Goal: Information Seeking & Learning: Learn about a topic

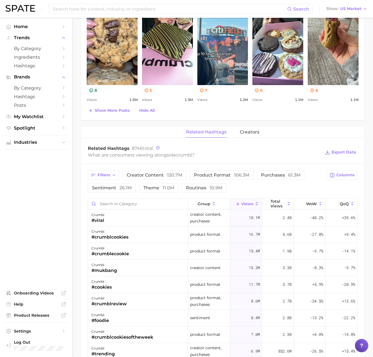
scroll to position [542, 0]
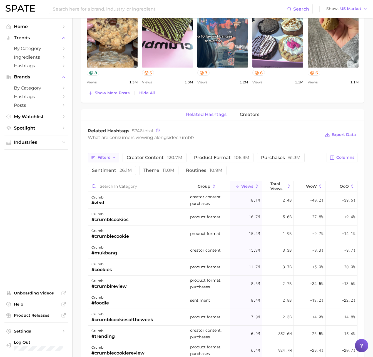
click at [113, 159] on icon "button" at bounding box center [114, 158] width 4 height 4
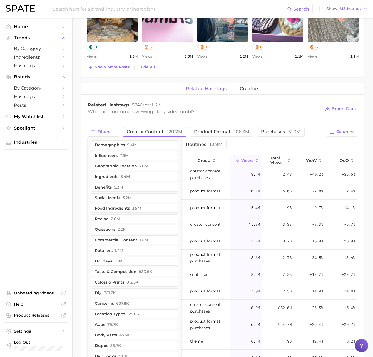
scroll to position [555, 0]
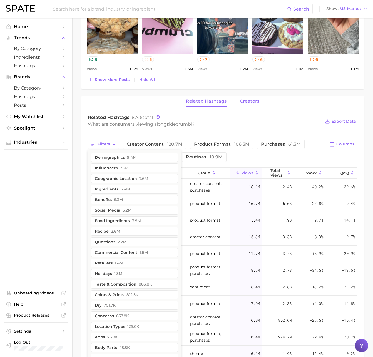
click at [248, 101] on span "creators" at bounding box center [249, 101] width 19 height 5
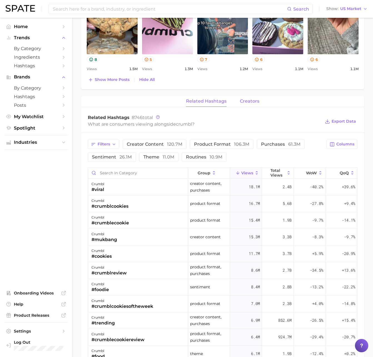
click at [248, 101] on span "creators" at bounding box center [249, 101] width 19 height 5
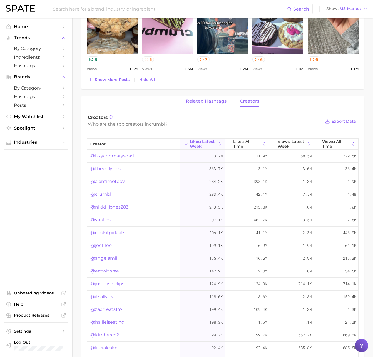
click at [219, 101] on span "related hashtags" at bounding box center [206, 101] width 41 height 5
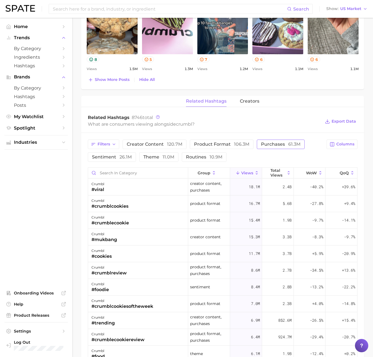
click at [275, 145] on span "purchases 61.3m" at bounding box center [281, 144] width 40 height 4
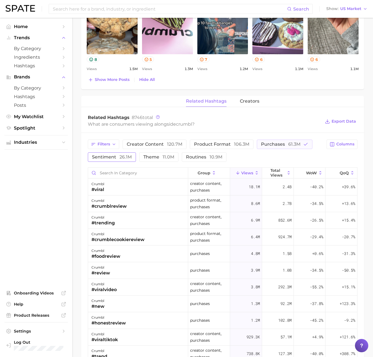
click at [131, 157] on span "26.1m" at bounding box center [126, 156] width 12 height 5
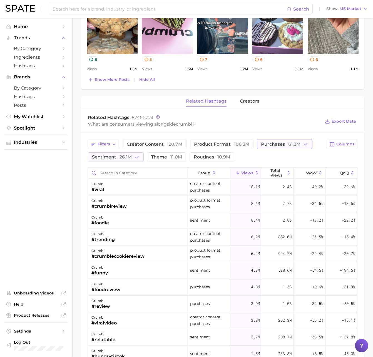
click at [292, 144] on span "61.3m" at bounding box center [295, 144] width 12 height 5
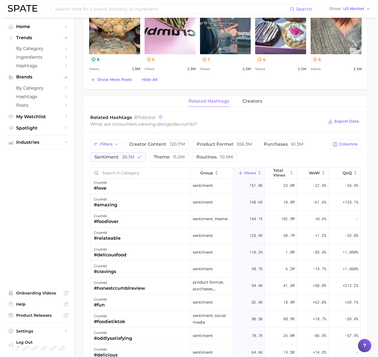
scroll to position [290, 0]
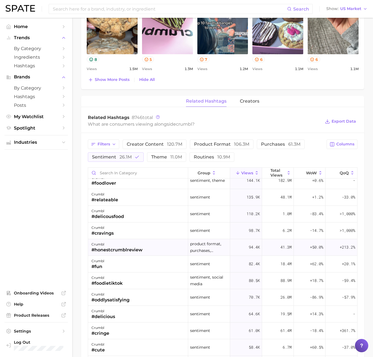
click at [135, 248] on div "#honestcrumblreview" at bounding box center [117, 250] width 51 height 7
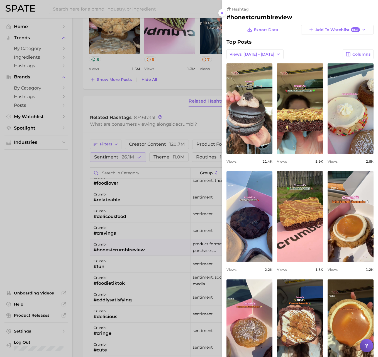
scroll to position [0, 0]
click at [253, 55] on span "Views: [DATE] - [DATE]" at bounding box center [251, 54] width 45 height 5
click at [253, 73] on button "Total Views" at bounding box center [256, 75] width 61 height 10
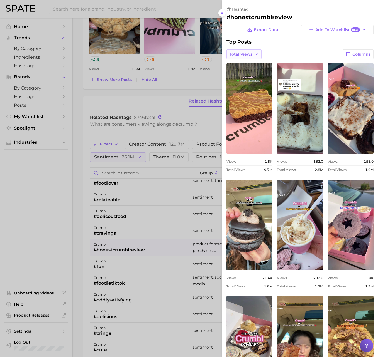
click at [249, 55] on span "Total Views" at bounding box center [240, 54] width 23 height 5
click at [250, 65] on span "Views: [DATE] - [DATE]" at bounding box center [251, 64] width 45 height 5
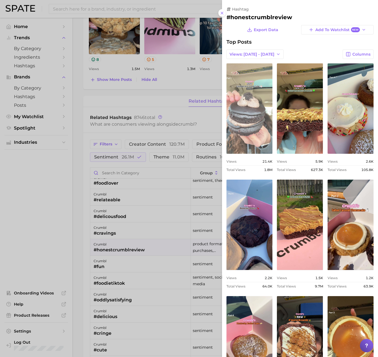
click at [246, 85] on link "view post on TikTok" at bounding box center [249, 108] width 46 height 90
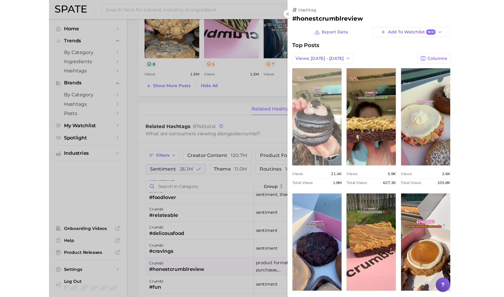
scroll to position [290, 0]
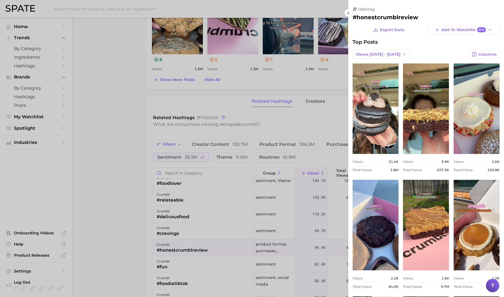
click at [116, 108] on div at bounding box center [252, 148] width 504 height 297
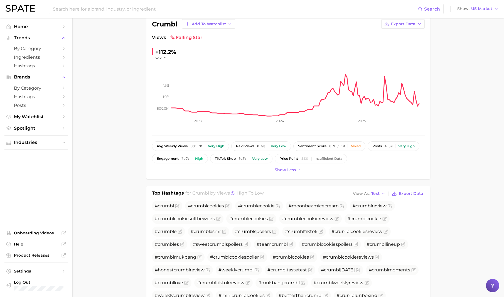
scroll to position [0, 0]
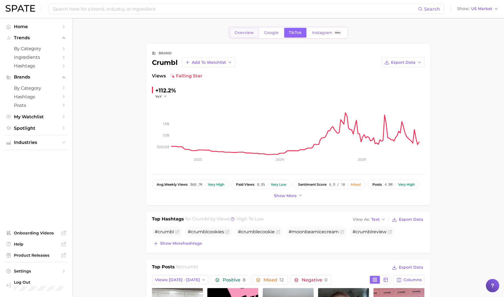
click at [250, 35] on span "Overview" at bounding box center [244, 32] width 19 height 5
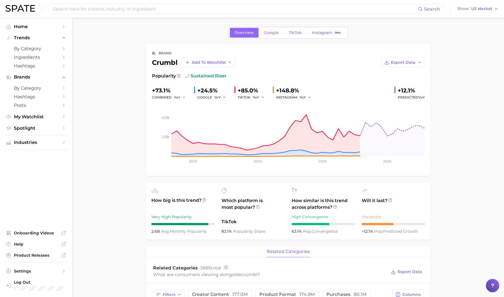
drag, startPoint x: 364, startPoint y: 202, endPoint x: 427, endPoint y: 231, distance: 70.0
click at [427, 232] on ul "How big is this trend? Very High Popularity 2.6b avg. monthly popularity Which …" at bounding box center [288, 211] width 284 height 57
click at [291, 32] on span "TikTok" at bounding box center [295, 32] width 13 height 5
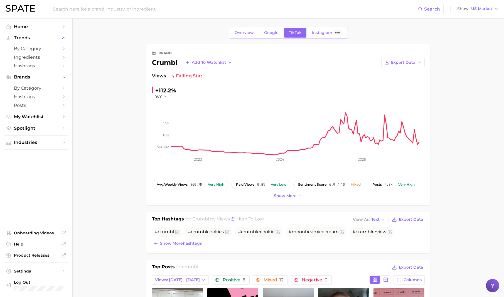
click at [173, 74] on img at bounding box center [172, 76] width 4 height 4
click at [192, 78] on span "falling star" at bounding box center [186, 76] width 32 height 7
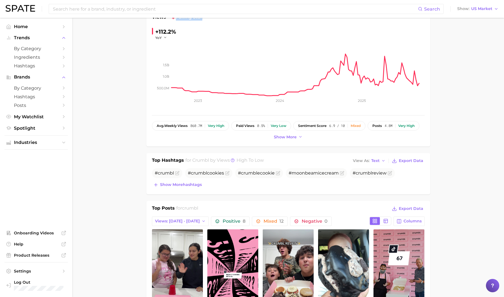
scroll to position [63, 0]
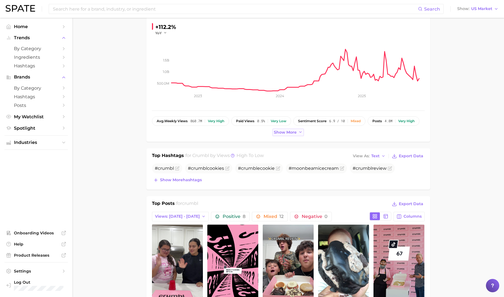
click at [302, 132] on button "Show more" at bounding box center [288, 133] width 32 height 8
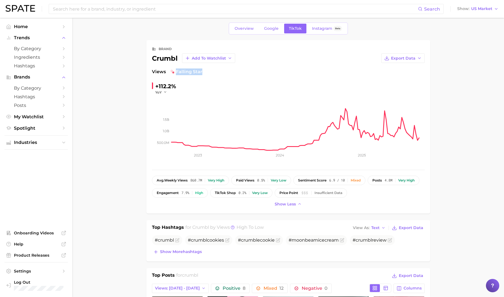
scroll to position [3, 0]
